Goal: Task Accomplishment & Management: Use online tool/utility

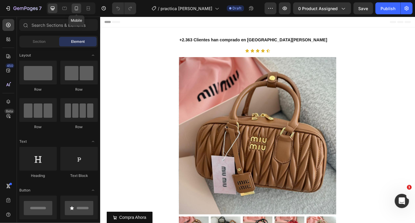
click at [76, 10] on icon at bounding box center [76, 8] width 3 height 4
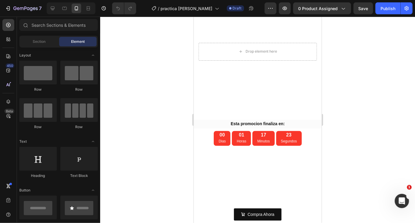
scroll to position [560, 0]
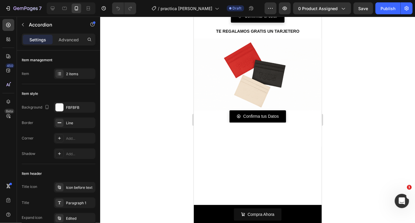
scroll to position [791, 0]
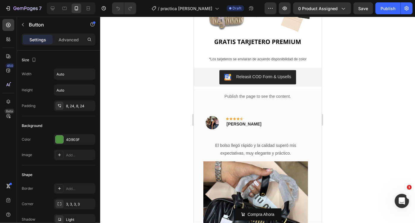
scroll to position [301, 0]
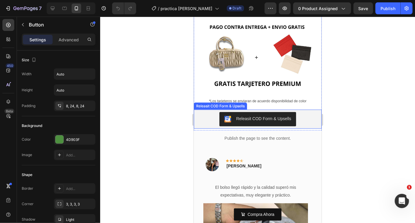
click at [204, 112] on div "Releasit COD Form & Upsells" at bounding box center [257, 119] width 123 height 14
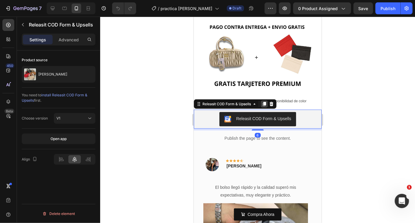
click at [264, 102] on icon at bounding box center [263, 104] width 3 height 4
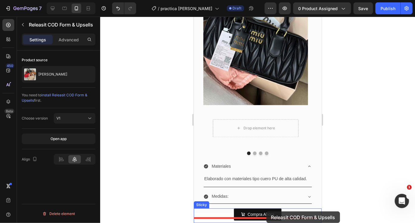
scroll to position [560, 0]
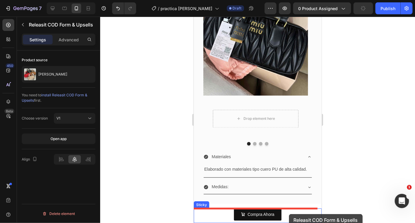
drag, startPoint x: 198, startPoint y: 111, endPoint x: 289, endPoint y: 213, distance: 136.9
click at [289, 213] on div "iPhone 15 Pro Max ( 430 px) iPhone 13 Mini iPhone 13 Pro iPhone 11 Pro Max iPho…" at bounding box center [258, 91] width 128 height 1270
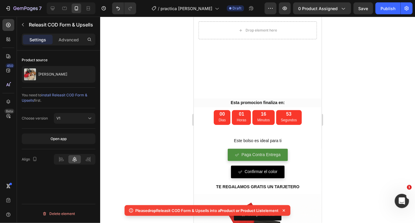
scroll to position [798, 0]
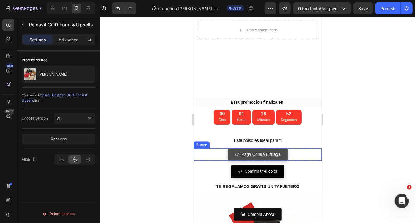
click at [235, 150] on span at bounding box center [237, 153] width 4 height 7
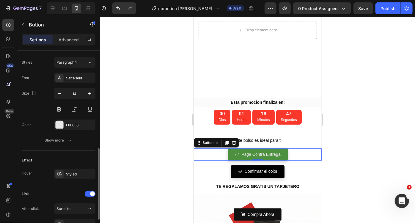
scroll to position [313, 0]
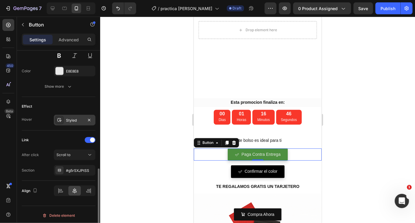
click at [78, 119] on div "Styled" at bounding box center [74, 120] width 17 height 5
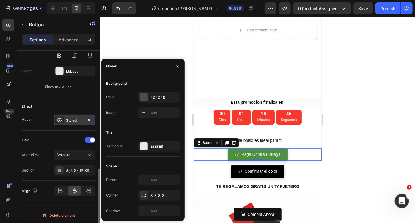
click at [78, 119] on div "Styled" at bounding box center [74, 120] width 17 height 5
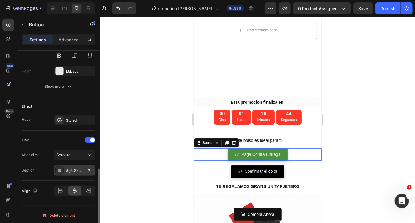
click at [76, 170] on div "#g5rSXJPtSS" at bounding box center [74, 170] width 17 height 5
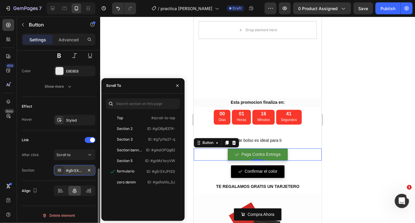
click at [78, 171] on div "#g5rSXJPtSS" at bounding box center [74, 170] width 17 height 5
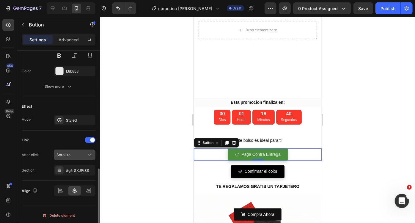
click at [74, 158] on button "Scroll to" at bounding box center [75, 155] width 42 height 11
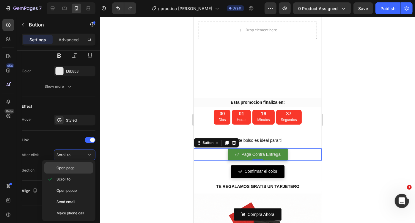
click at [74, 171] on div "Open page" at bounding box center [68, 167] width 49 height 11
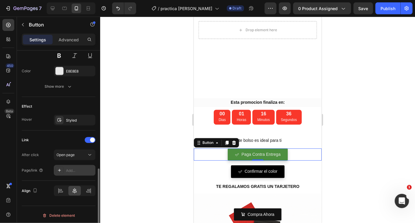
click at [84, 170] on div "Add..." at bounding box center [80, 170] width 28 height 5
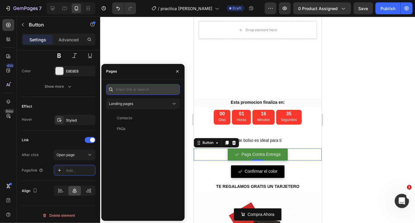
click at [137, 89] on input "text" at bounding box center [143, 89] width 74 height 11
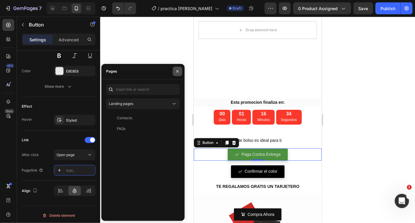
click at [175, 71] on icon "button" at bounding box center [177, 71] width 5 height 5
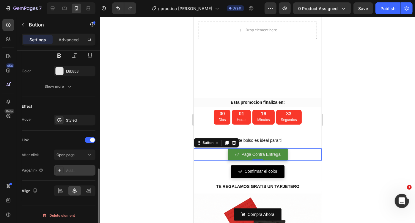
click at [60, 171] on icon at bounding box center [59, 170] width 5 height 5
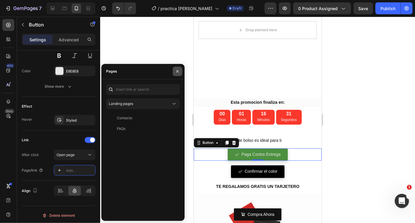
click at [175, 73] on icon "button" at bounding box center [177, 71] width 5 height 5
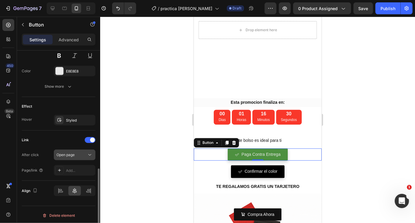
click at [76, 152] on div "Open page" at bounding box center [71, 154] width 30 height 5
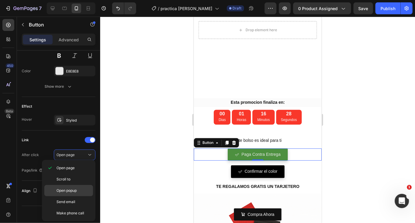
click at [76, 189] on span "Open popup" at bounding box center [66, 190] width 20 height 5
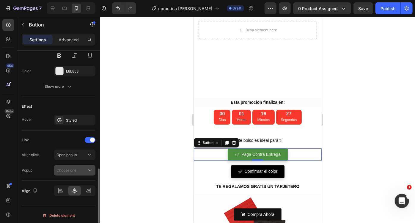
click at [71, 171] on span "Choose one" at bounding box center [66, 170] width 20 height 4
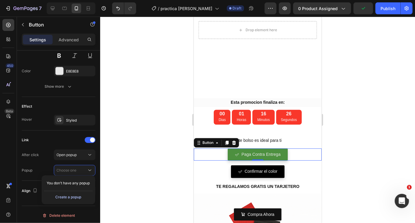
click at [70, 197] on div "Create a popup" at bounding box center [69, 196] width 26 height 5
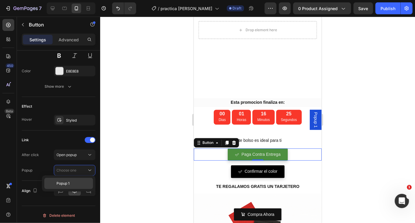
click at [0, 0] on div "Popup 1" at bounding box center [0, 0] width 0 height 0
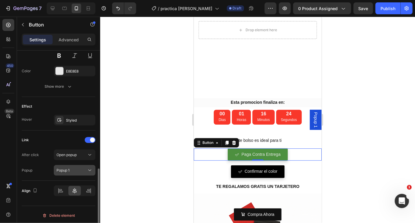
click at [82, 168] on div "Popup 1" at bounding box center [71, 170] width 30 height 5
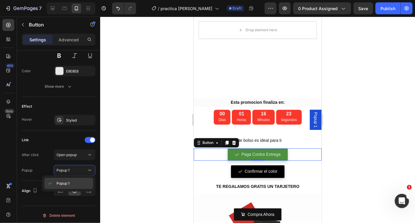
click at [74, 182] on p "Popup 1" at bounding box center [73, 183] width 34 height 5
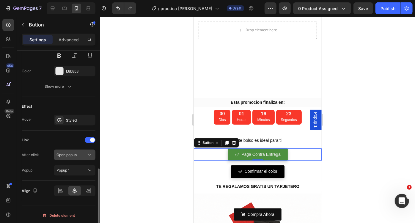
click at [76, 156] on button "Open popup" at bounding box center [75, 155] width 42 height 11
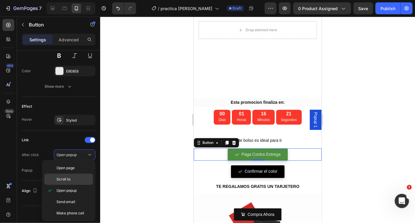
click at [80, 181] on p "Scroll to" at bounding box center [73, 179] width 34 height 5
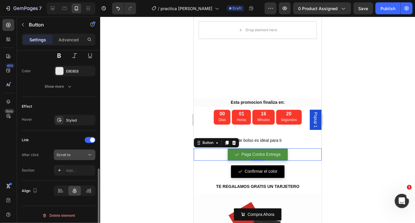
click at [70, 157] on button "Scroll to" at bounding box center [75, 155] width 42 height 11
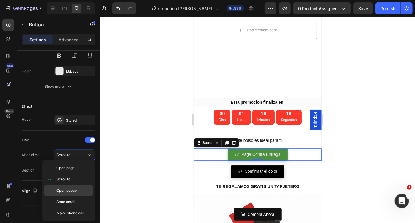
click at [72, 196] on div "Open popup" at bounding box center [68, 201] width 49 height 11
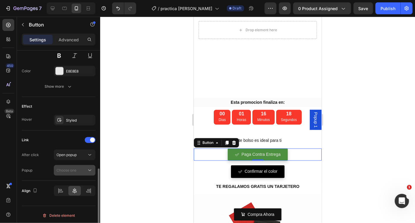
click at [78, 172] on button "Choose one" at bounding box center [75, 170] width 42 height 11
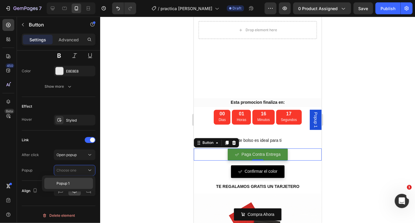
click at [65, 183] on span "Popup 1" at bounding box center [62, 183] width 13 height 5
click at [309, 121] on div "Popup 1" at bounding box center [315, 119] width 12 height 20
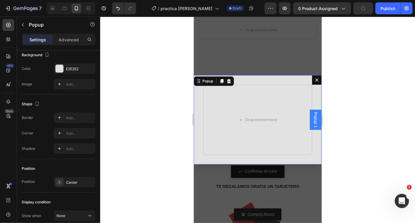
scroll to position [0, 0]
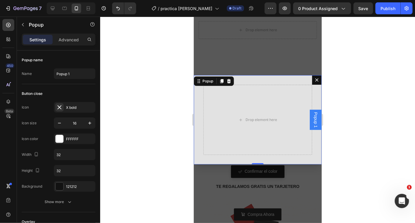
click at [314, 78] on icon "Dialog content" at bounding box center [316, 79] width 5 height 5
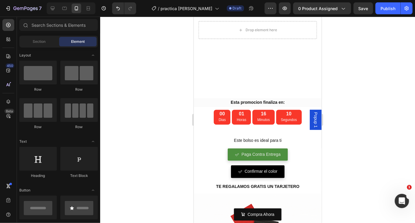
click at [312, 121] on span "Popup 1" at bounding box center [315, 119] width 6 height 15
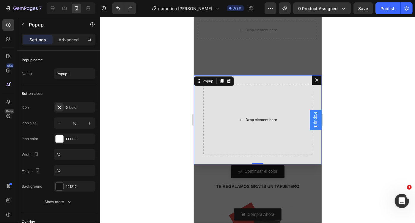
click at [221, 107] on div "Drop element here" at bounding box center [257, 119] width 109 height 70
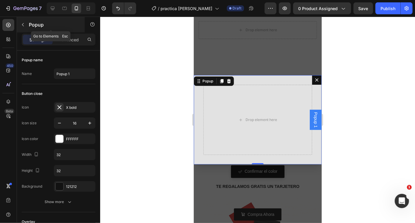
click at [26, 26] on button "button" at bounding box center [23, 25] width 10 height 10
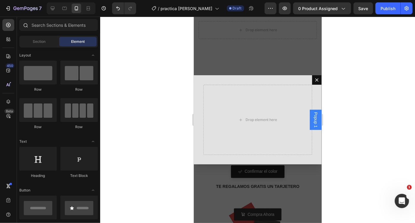
click at [24, 26] on icon at bounding box center [25, 25] width 5 height 5
click at [34, 25] on input "text" at bounding box center [58, 25] width 78 height 12
type input "R"
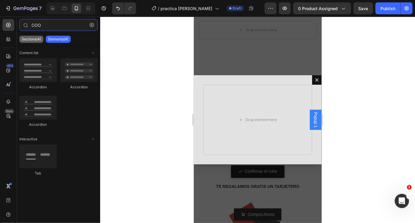
type input "COO"
click at [36, 39] on p "Sections(4)" at bounding box center [31, 39] width 19 height 5
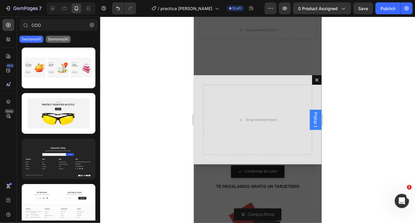
click at [59, 40] on p "Elements(4)" at bounding box center [58, 39] width 20 height 5
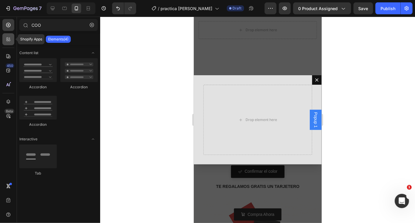
click at [12, 43] on div at bounding box center [8, 39] width 12 height 12
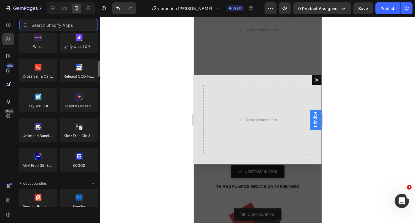
scroll to position [296, 0]
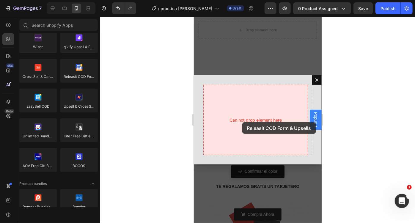
drag, startPoint x: 262, startPoint y: 92, endPoint x: 242, endPoint y: 122, distance: 36.4
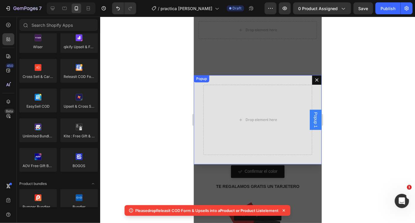
click at [314, 82] on icon "Dialog content" at bounding box center [316, 79] width 5 height 5
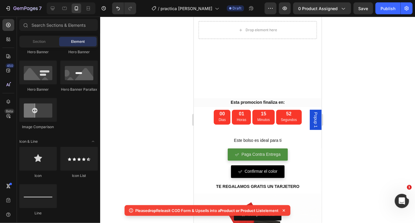
click at [312, 120] on span "Popup 1" at bounding box center [315, 119] width 6 height 15
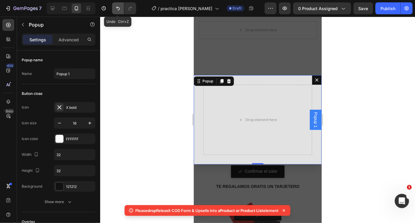
click at [117, 9] on icon "Undo/Redo" at bounding box center [118, 8] width 6 height 6
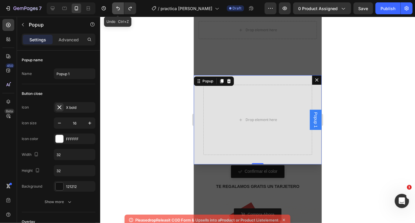
click at [117, 9] on icon "Undo/Redo" at bounding box center [118, 8] width 6 height 6
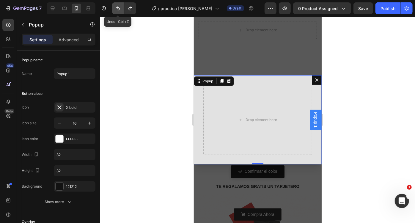
click at [117, 9] on icon "Undo/Redo" at bounding box center [118, 8] width 6 height 6
click at [121, 10] on button "Undo/Redo" at bounding box center [118, 8] width 12 height 12
click at [118, 8] on icon "Undo/Redo" at bounding box center [118, 8] width 6 height 6
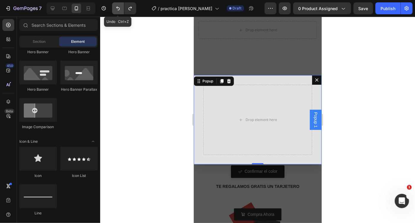
click at [118, 8] on icon "Undo/Redo" at bounding box center [118, 8] width 6 height 6
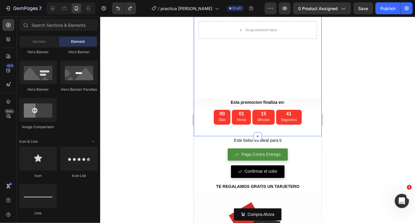
scroll to position [811, 0]
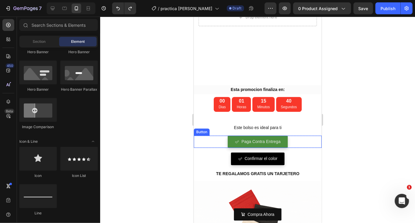
click at [287, 135] on div "Paga Contra Entrega Button" at bounding box center [258, 141] width 128 height 12
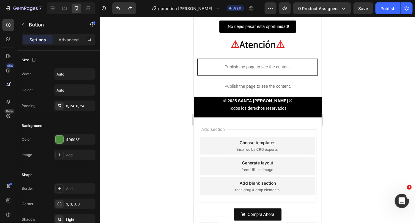
scroll to position [1043, 0]
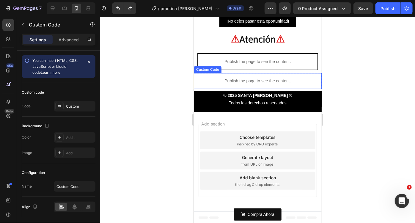
click at [226, 84] on div "Publish the page to see the content." at bounding box center [257, 81] width 123 height 16
click at [232, 85] on div "Publish the page to see the content." at bounding box center [257, 81] width 123 height 16
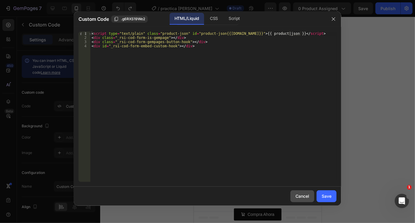
click at [306, 198] on div "Cancel" at bounding box center [302, 196] width 14 height 6
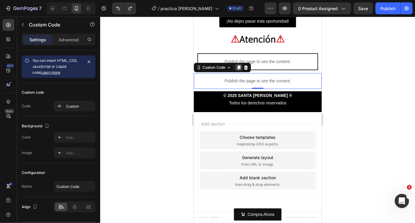
click at [238, 67] on icon at bounding box center [238, 67] width 3 height 4
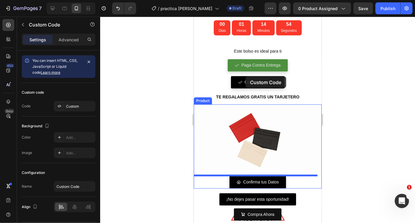
scroll to position [858, 0]
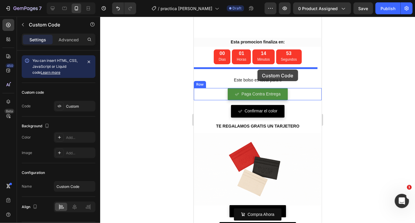
drag, startPoint x: 197, startPoint y: 82, endPoint x: 257, endPoint y: 69, distance: 61.2
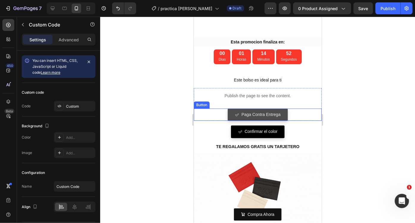
click at [238, 111] on div "Paga Contra Entrega" at bounding box center [258, 114] width 46 height 7
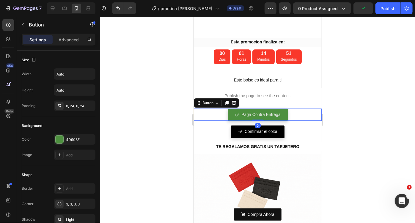
click at [344, 85] on div at bounding box center [257, 120] width 315 height 206
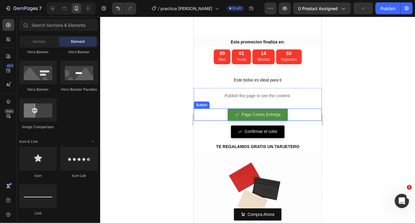
click at [301, 108] on div "Paga Contra Entrega Button" at bounding box center [258, 114] width 128 height 12
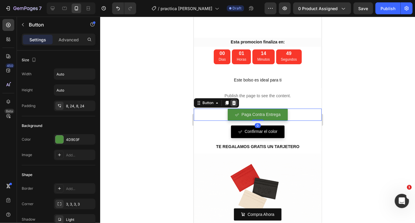
click at [233, 100] on icon at bounding box center [234, 102] width 4 height 4
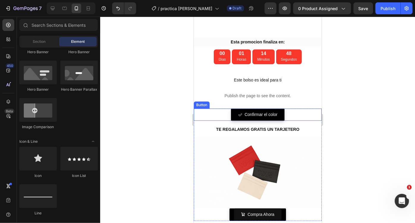
click at [288, 108] on div "Confirmar el color Button" at bounding box center [258, 114] width 128 height 12
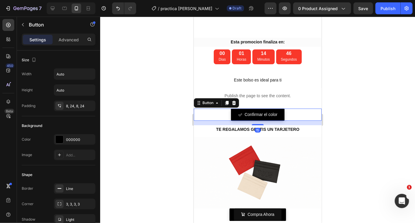
click at [343, 103] on div at bounding box center [257, 120] width 315 height 206
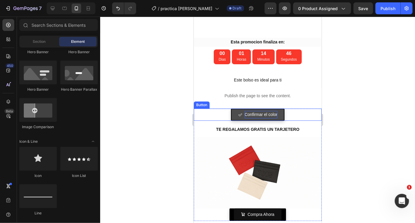
click at [268, 111] on p "Confirmar el color" at bounding box center [260, 114] width 33 height 7
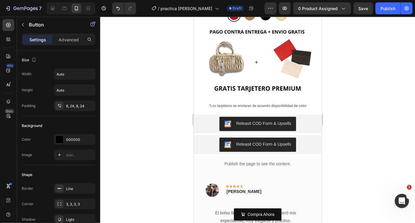
scroll to position [283, 0]
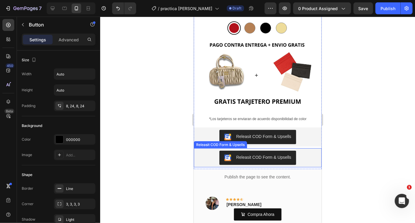
click at [311, 150] on div "Releasit COD Form & Upsells" at bounding box center [257, 157] width 123 height 14
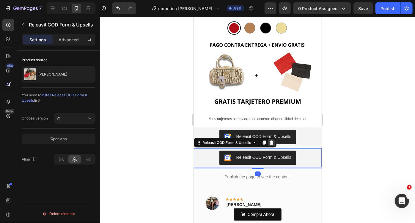
click at [271, 140] on icon at bounding box center [271, 142] width 4 height 4
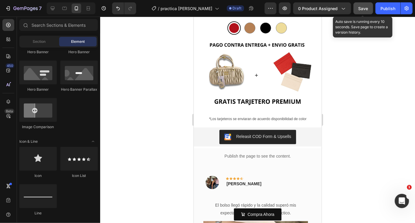
click at [361, 11] on button "Save" at bounding box center [363, 8] width 20 height 12
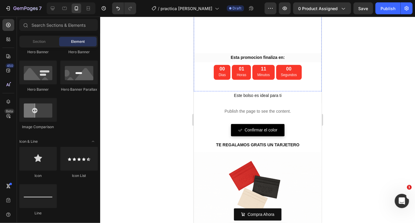
scroll to position [836, 0]
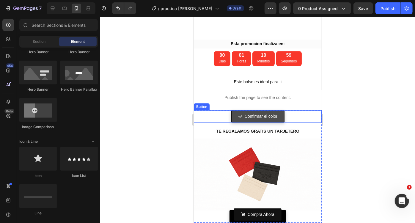
click at [278, 110] on link "Confirmar el color" at bounding box center [258, 116] width 54 height 12
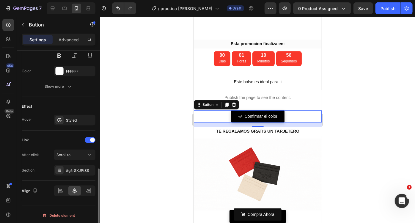
scroll to position [313, 0]
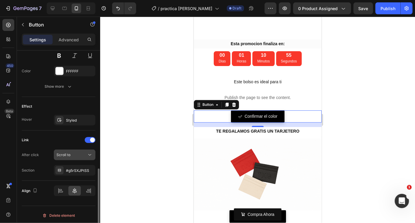
click at [76, 156] on div "Scroll to" at bounding box center [74, 155] width 36 height 6
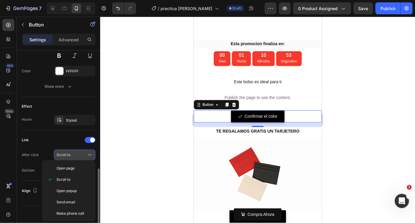
click at [76, 155] on div "Scroll to" at bounding box center [71, 154] width 30 height 5
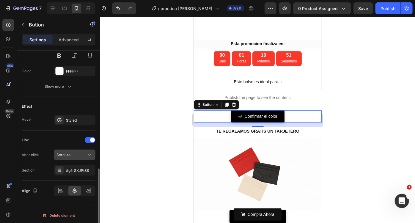
click at [73, 153] on div "Scroll to" at bounding box center [71, 154] width 30 height 5
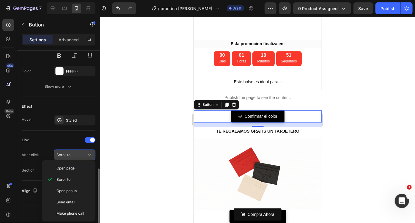
click at [73, 153] on div "Scroll to" at bounding box center [71, 154] width 30 height 5
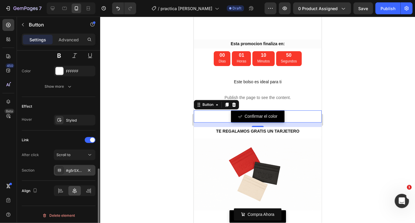
click at [75, 168] on div "#g5rSXJPtSS" at bounding box center [74, 170] width 17 height 5
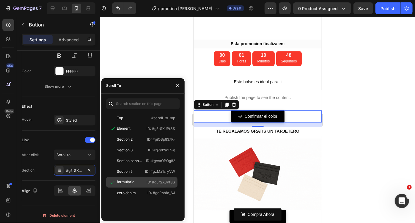
click at [113, 183] on icon at bounding box center [113, 182] width 6 height 6
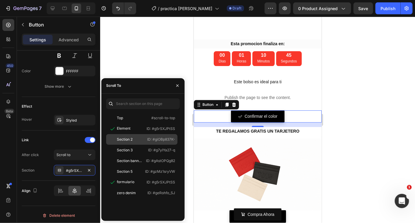
click at [134, 139] on div "Section 2" at bounding box center [126, 139] width 34 height 5
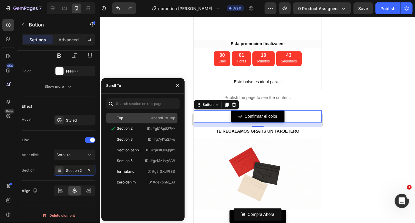
click at [136, 120] on div "Top" at bounding box center [126, 117] width 34 height 5
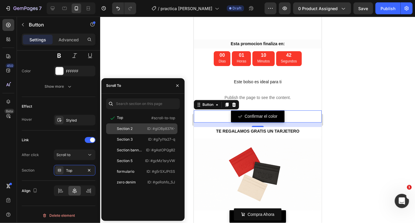
click at [131, 128] on div "Section 2" at bounding box center [125, 128] width 16 height 5
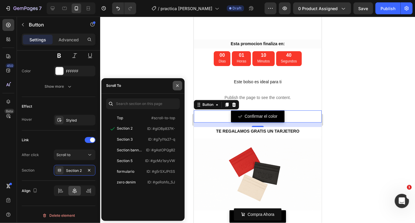
click at [177, 87] on icon "button" at bounding box center [177, 85] width 5 height 5
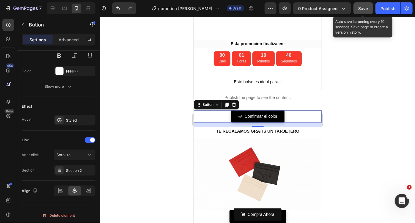
click at [360, 9] on span "Save" at bounding box center [364, 8] width 10 height 5
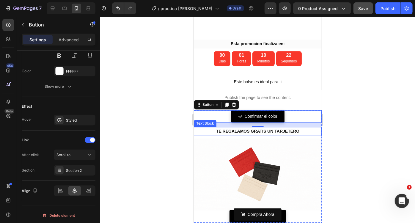
click at [164, 116] on div at bounding box center [257, 120] width 315 height 206
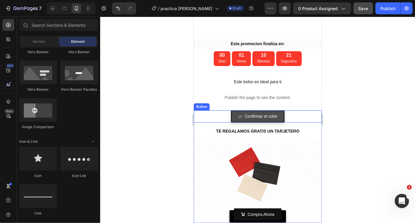
click at [279, 110] on link "Confirmar el color" at bounding box center [258, 116] width 54 height 12
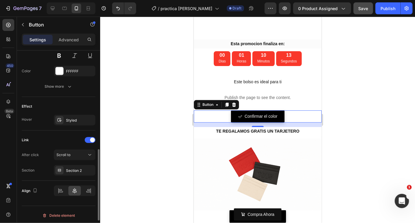
scroll to position [313, 0]
click at [74, 171] on div "Section 2" at bounding box center [74, 170] width 17 height 5
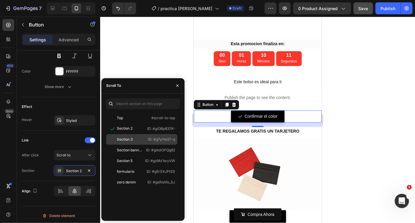
click at [128, 145] on div "Section 3 ID: #g7yIYa27-q" at bounding box center [141, 150] width 71 height 11
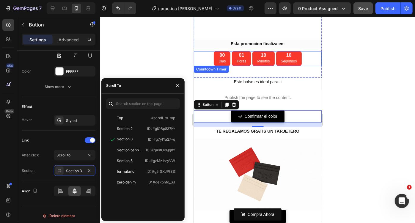
click at [365, 12] on button "Save" at bounding box center [363, 8] width 20 height 12
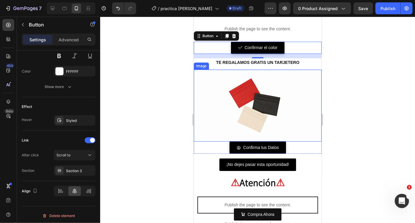
scroll to position [884, 0]
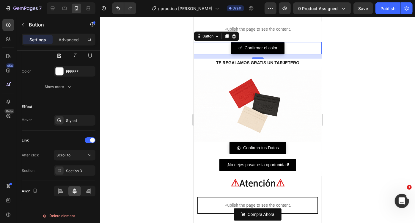
click at [130, 145] on div at bounding box center [257, 120] width 315 height 206
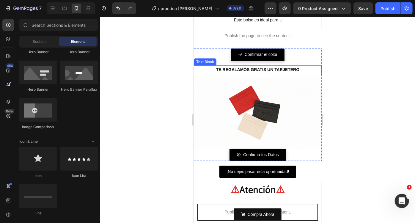
scroll to position [834, 0]
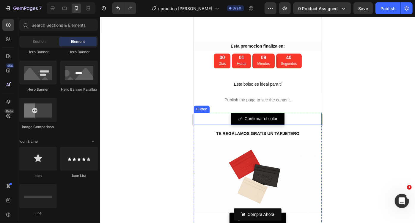
click at [214, 112] on div "Confirmar el color Button" at bounding box center [258, 118] width 128 height 12
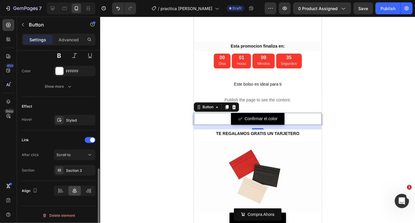
scroll to position [311, 0]
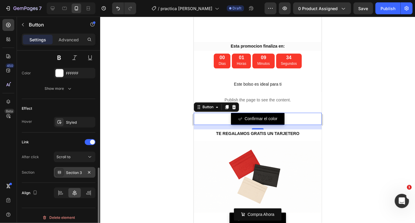
click at [84, 172] on div "Section 3" at bounding box center [75, 172] width 42 height 11
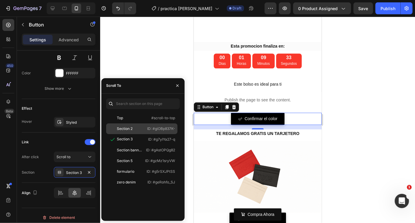
click at [136, 134] on div "Section 2 ID: #giOBp837K-" at bounding box center [141, 139] width 71 height 11
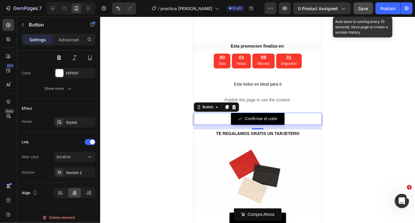
click at [364, 12] on button "Save" at bounding box center [363, 8] width 20 height 12
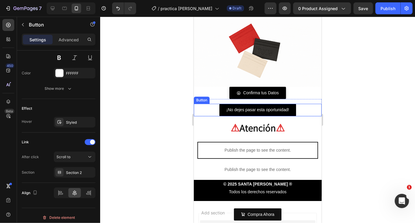
scroll to position [940, 0]
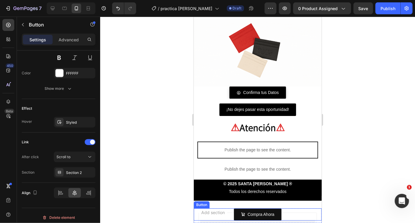
click at [224, 214] on div "Compra Ahora Button" at bounding box center [258, 214] width 128 height 12
click at [233, 203] on icon at bounding box center [234, 202] width 4 height 4
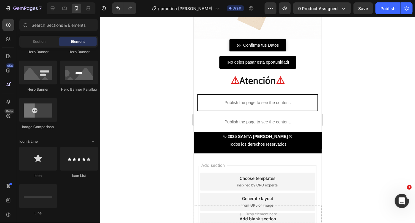
scroll to position [987, 0]
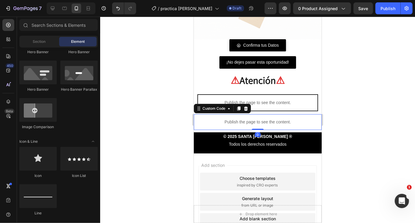
click at [218, 119] on p "Publish the page to see the content." at bounding box center [257, 122] width 123 height 6
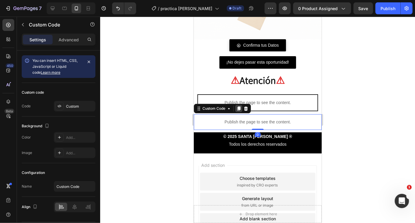
click at [238, 109] on div at bounding box center [238, 108] width 7 height 7
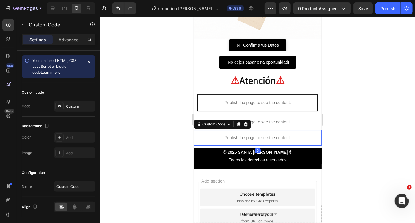
scroll to position [17, 0]
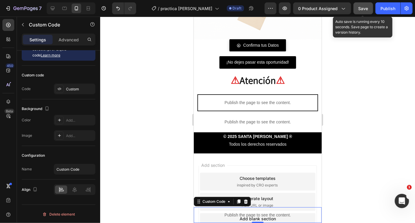
click at [365, 5] on button "Save" at bounding box center [363, 8] width 20 height 12
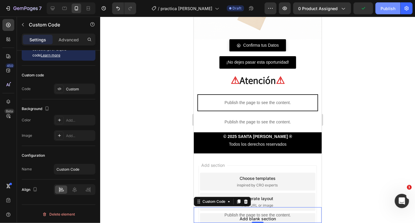
click at [384, 11] on div "Publish" at bounding box center [387, 8] width 15 height 6
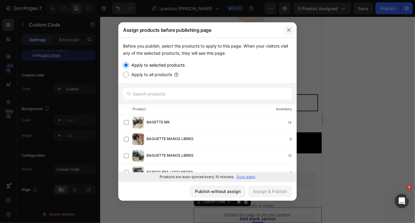
click at [289, 30] on icon "button" at bounding box center [289, 30] width 5 height 5
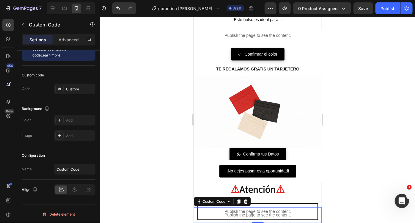
scroll to position [877, 0]
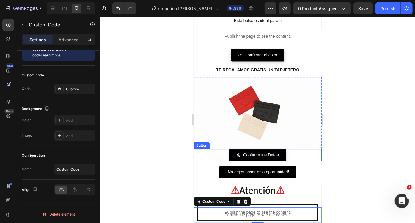
click at [290, 153] on div "Confirma tus Datos Button" at bounding box center [258, 155] width 128 height 12
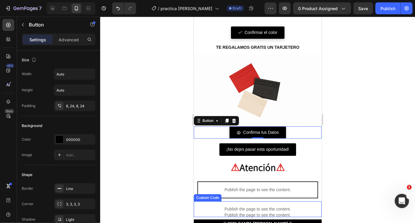
scroll to position [958, 0]
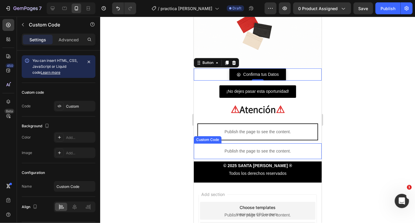
click at [248, 151] on p "Publish the page to see the content." at bounding box center [257, 151] width 123 height 6
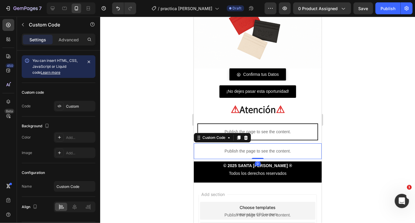
click at [248, 151] on p "Publish the page to see the content." at bounding box center [257, 151] width 123 height 6
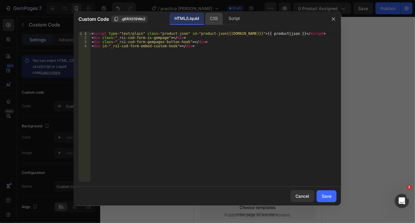
click at [224, 18] on div "CSS" at bounding box center [234, 19] width 21 height 12
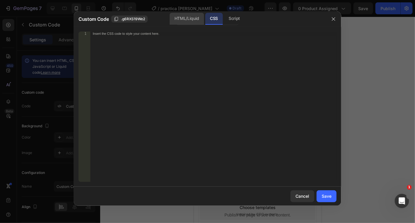
click at [188, 18] on div "HTML/Liquid" at bounding box center [187, 19] width 34 height 12
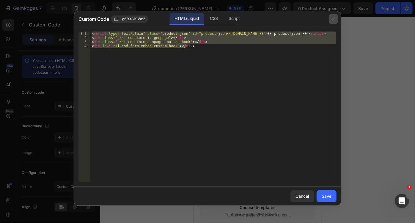
click at [334, 20] on icon "button" at bounding box center [333, 19] width 5 height 5
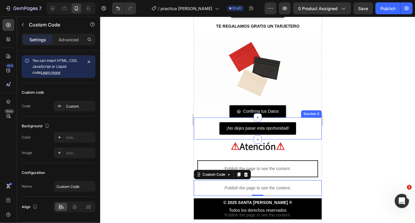
scroll to position [920, 0]
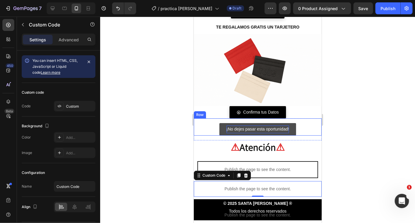
click at [281, 127] on div "¡No dejes pasar esta oportunidad!" at bounding box center [257, 128] width 63 height 7
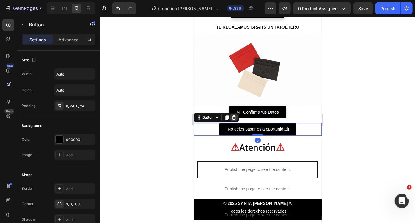
click at [234, 115] on icon at bounding box center [234, 117] width 4 height 4
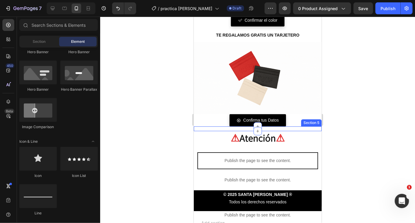
scroll to position [893, 0]
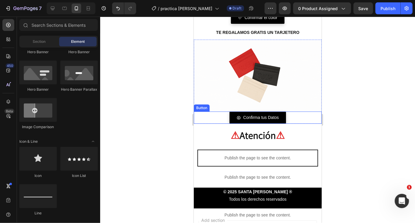
click at [284, 115] on div "Confirma tus Datos Button" at bounding box center [258, 117] width 128 height 12
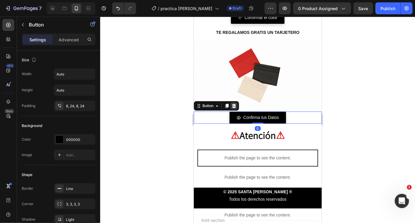
click at [233, 103] on icon at bounding box center [234, 105] width 4 height 4
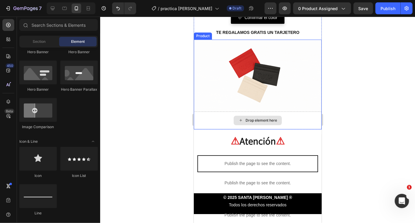
click at [284, 115] on div "Drop element here" at bounding box center [258, 120] width 128 height 18
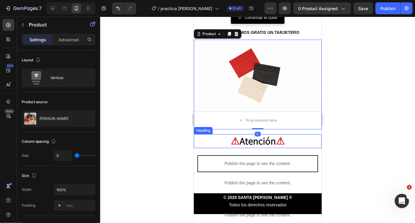
click at [194, 138] on p "⚠ Atención ⚠" at bounding box center [257, 140] width 127 height 13
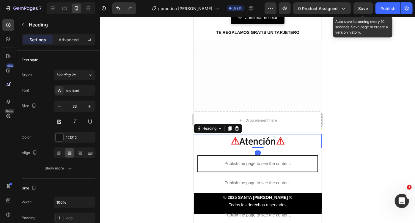
click at [361, 7] on span "Save" at bounding box center [364, 8] width 10 height 5
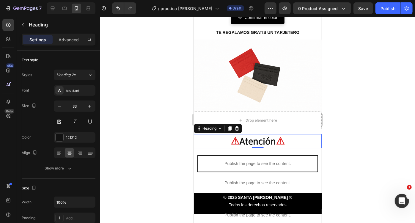
click at [326, 15] on div "7 Version history / practica [PERSON_NAME] Draft Preview 0 product assigned Sav…" at bounding box center [207, 8] width 415 height 17
click at [320, 12] on button "0 product assigned" at bounding box center [322, 8] width 58 height 12
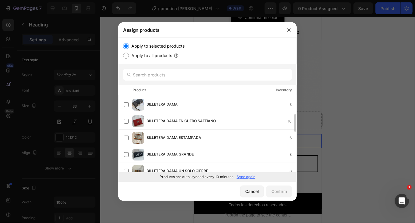
scroll to position [0, 0]
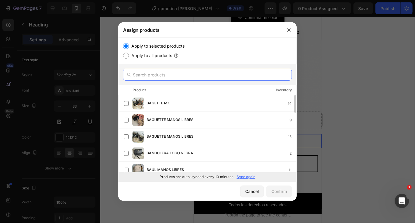
click at [155, 74] on input "text" at bounding box center [207, 75] width 169 height 12
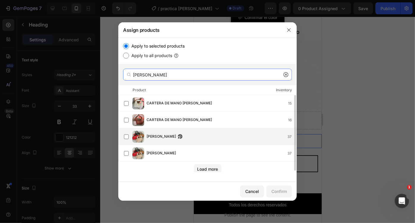
type input "[PERSON_NAME]"
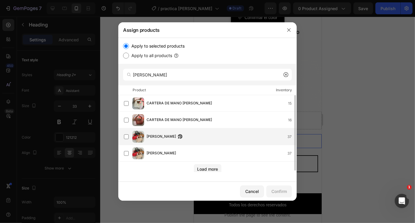
click at [201, 137] on div "[PERSON_NAME] 37" at bounding box center [222, 136] width 150 height 7
click at [277, 193] on div "Confirm" at bounding box center [278, 191] width 15 height 6
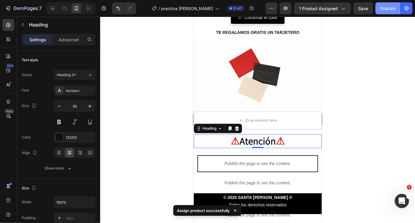
click at [384, 7] on div "Publish" at bounding box center [387, 8] width 15 height 6
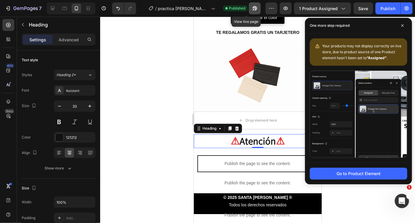
click at [252, 10] on icon "button" at bounding box center [255, 8] width 6 height 6
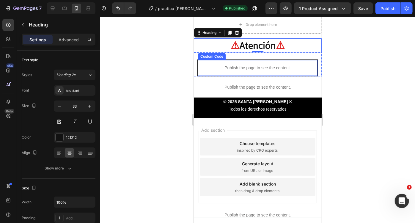
scroll to position [988, 0]
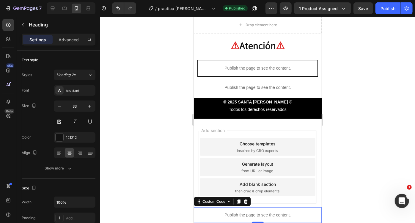
click at [205, 216] on p "Publish the page to see the content." at bounding box center [257, 215] width 123 height 6
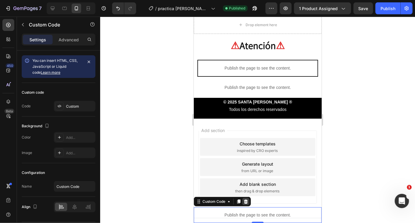
click at [244, 203] on icon at bounding box center [246, 201] width 4 height 4
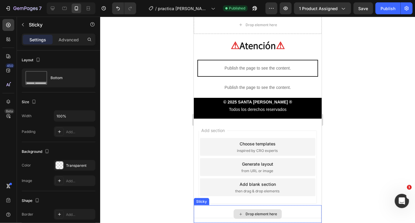
click at [212, 212] on div "Drop element here" at bounding box center [258, 214] width 128 height 18
click at [232, 197] on div at bounding box center [235, 199] width 7 height 7
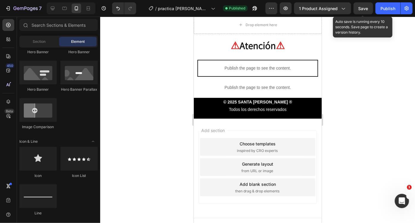
click at [361, 10] on span "Save" at bounding box center [364, 8] width 10 height 5
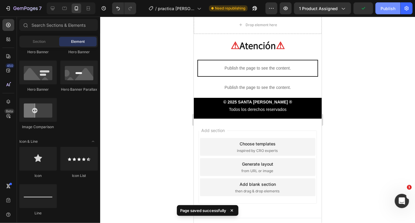
click at [378, 10] on button "Publish" at bounding box center [387, 8] width 25 height 12
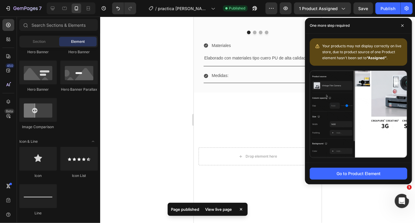
scroll to position [647, 0]
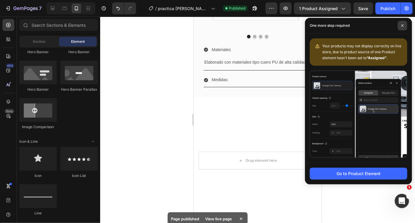
click at [402, 25] on icon at bounding box center [402, 25] width 3 height 3
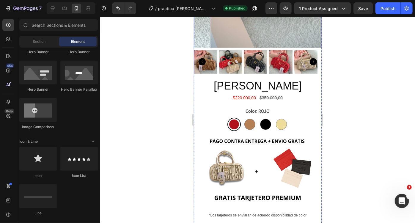
scroll to position [184, 0]
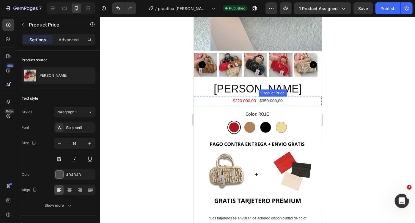
click at [265, 96] on div "$350.000,00" at bounding box center [271, 100] width 24 height 9
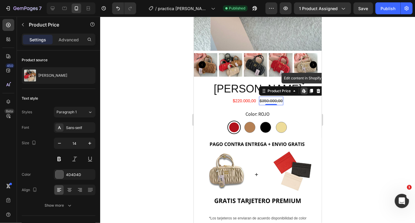
click at [304, 91] on icon at bounding box center [305, 92] width 2 height 2
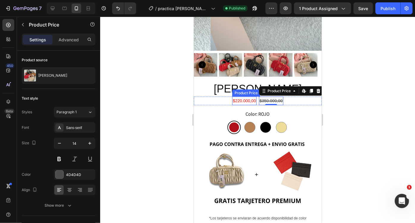
click at [235, 96] on div "$220.000,00" at bounding box center [244, 100] width 24 height 9
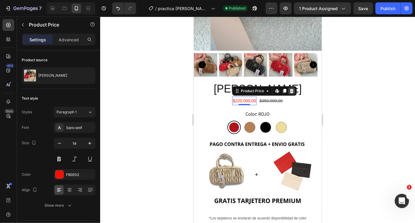
click at [290, 89] on icon at bounding box center [292, 91] width 4 height 4
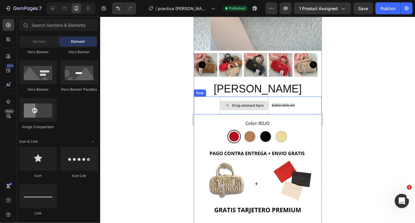
click at [245, 103] on div "Drop element here" at bounding box center [248, 105] width 32 height 5
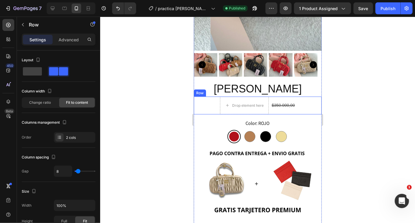
click at [302, 96] on div "Drop element here $350.000,00 Product Price Product Price Row" at bounding box center [258, 105] width 128 height 18
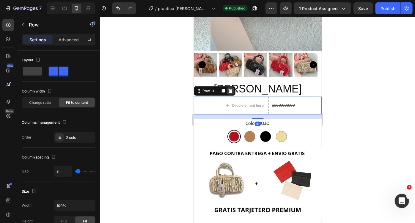
click at [231, 89] on icon at bounding box center [230, 91] width 4 height 4
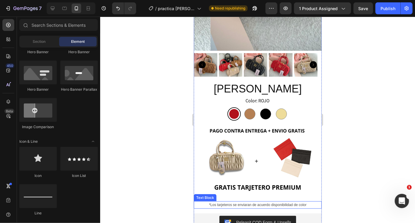
click at [247, 202] on p "*Los tarjeteros se enviaran de acuerdo disponibilidad de color" at bounding box center [257, 205] width 127 height 7
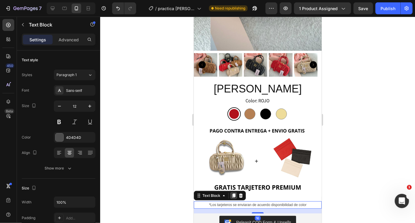
click at [234, 193] on icon at bounding box center [233, 195] width 3 height 4
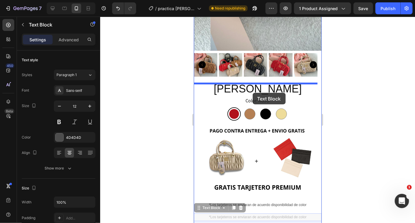
drag, startPoint x: 198, startPoint y: 190, endPoint x: 257, endPoint y: 89, distance: 117.1
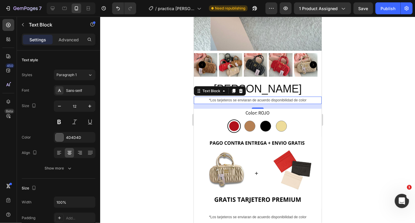
click at [246, 97] on p "*Los tarjeteros se enviaran de acuerdo disponibilidad de color" at bounding box center [257, 100] width 127 height 7
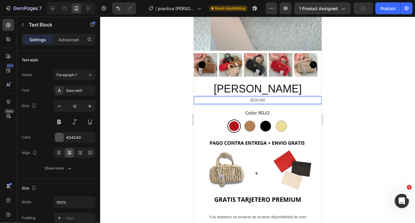
click at [256, 97] on p "$220.000" at bounding box center [257, 100] width 127 height 7
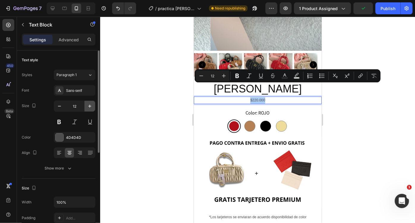
click at [87, 106] on icon "button" at bounding box center [90, 106] width 6 height 6
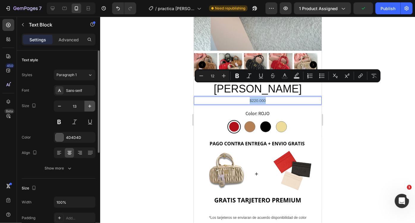
click at [87, 106] on icon "button" at bounding box center [90, 106] width 6 height 6
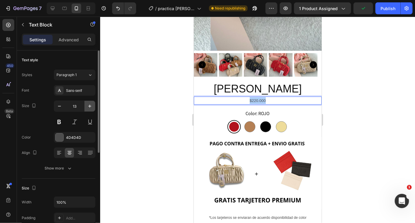
click at [87, 106] on icon "button" at bounding box center [90, 106] width 6 height 6
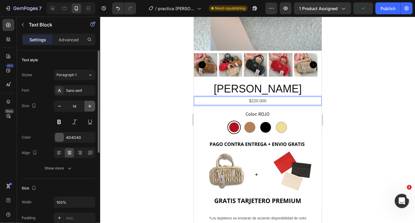
click at [87, 106] on icon "button" at bounding box center [90, 106] width 6 height 6
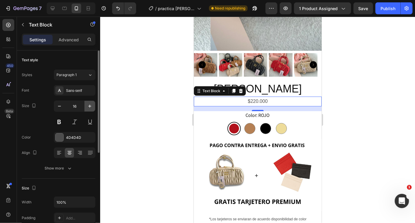
click at [87, 106] on icon "button" at bounding box center [90, 106] width 6 height 6
type input "18"
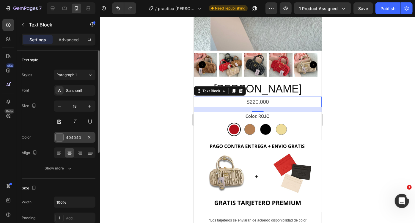
click at [61, 135] on div at bounding box center [60, 137] width 8 height 8
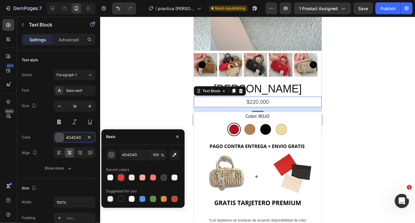
click at [118, 177] on div at bounding box center [121, 177] width 6 height 6
type input "F9372A"
click at [148, 114] on div at bounding box center [257, 120] width 315 height 206
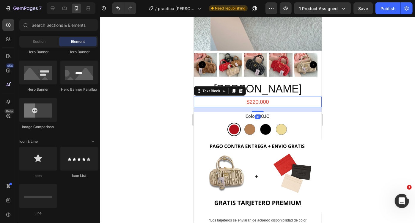
click at [272, 97] on p "$220.000" at bounding box center [257, 102] width 127 height 10
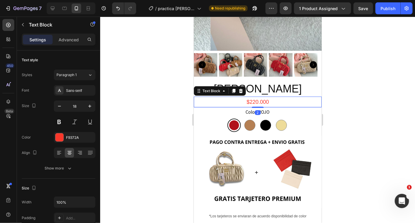
drag, startPoint x: 255, startPoint y: 97, endPoint x: 262, endPoint y: 92, distance: 8.6
click at [262, 96] on div "$220.000 Text Block 2" at bounding box center [258, 101] width 128 height 11
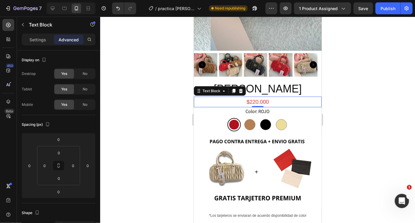
click at [352, 99] on div at bounding box center [257, 120] width 315 height 206
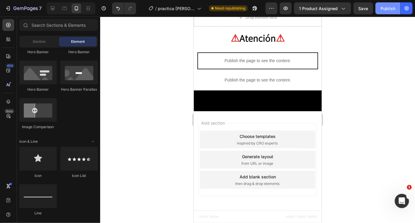
scroll to position [752, 0]
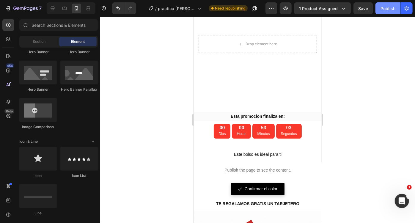
click at [382, 11] on div "Publish" at bounding box center [387, 8] width 15 height 6
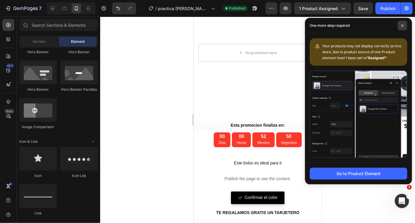
click at [404, 26] on span at bounding box center [403, 26] width 10 height 10
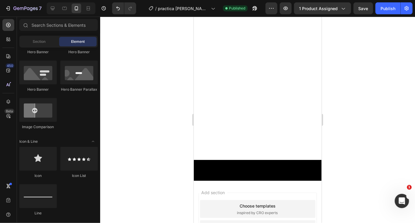
scroll to position [460, 0]
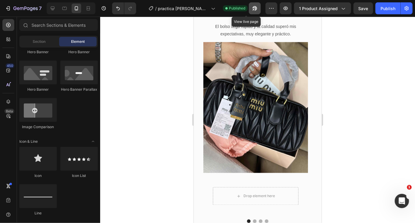
click at [253, 10] on icon "button" at bounding box center [253, 9] width 1 height 1
